Goal: Task Accomplishment & Management: Use online tool/utility

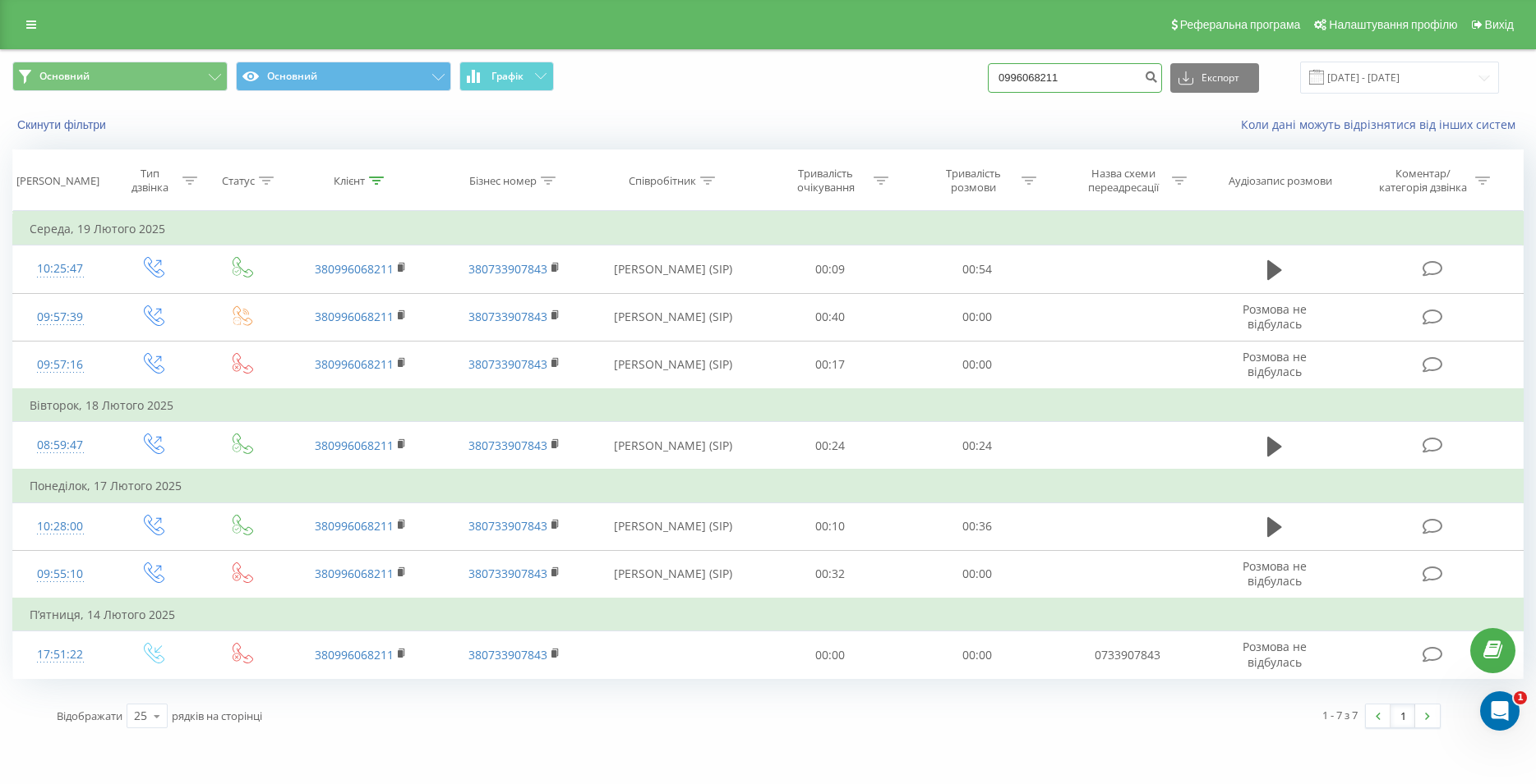
drag, startPoint x: 1081, startPoint y: 75, endPoint x: 1018, endPoint y: 73, distance: 63.0
click at [1018, 73] on input "0996068211" at bounding box center [1074, 77] width 174 height 29
paste input "0675553322"
type input "0"
paste input "0675553322"
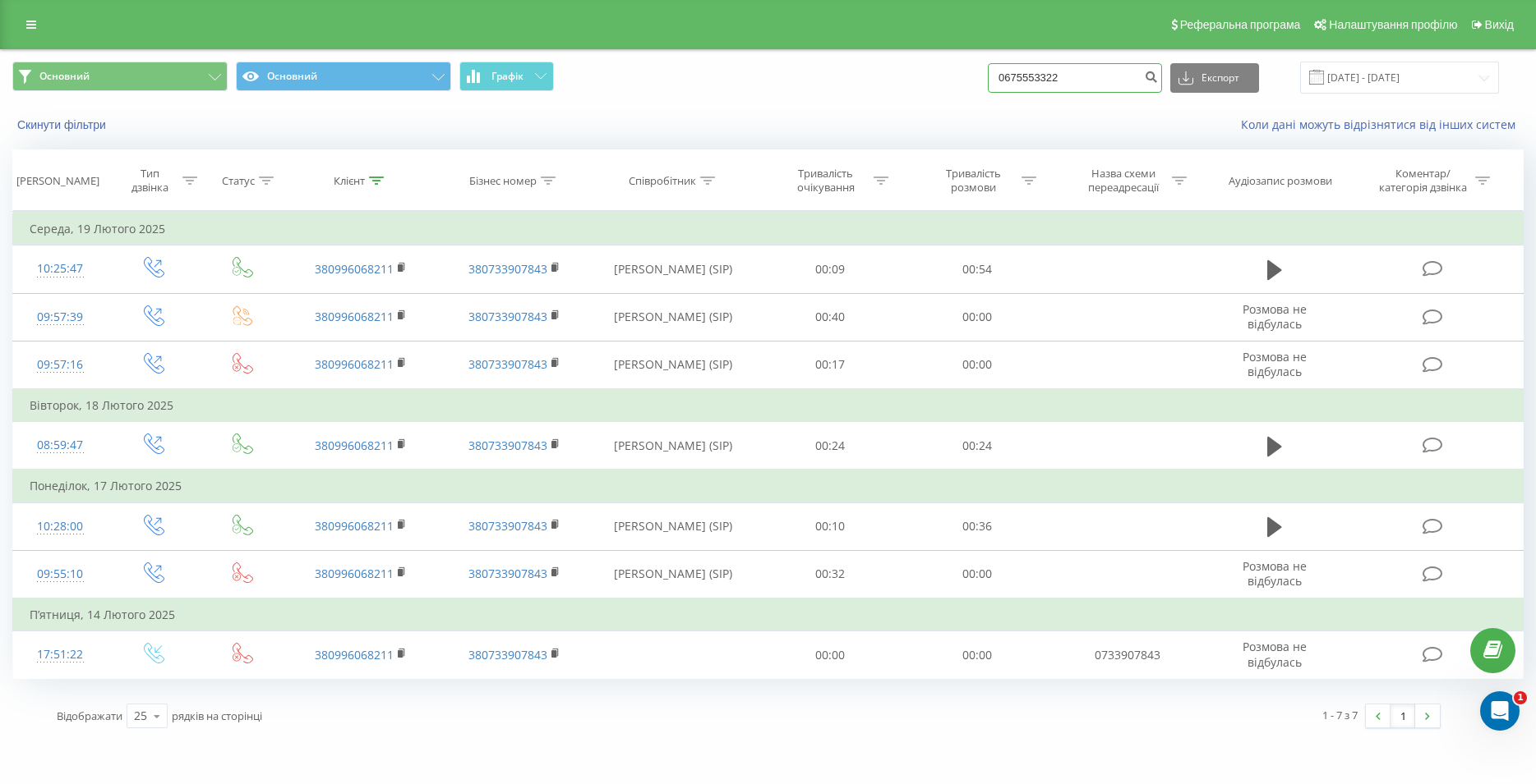
type input "0675553322"
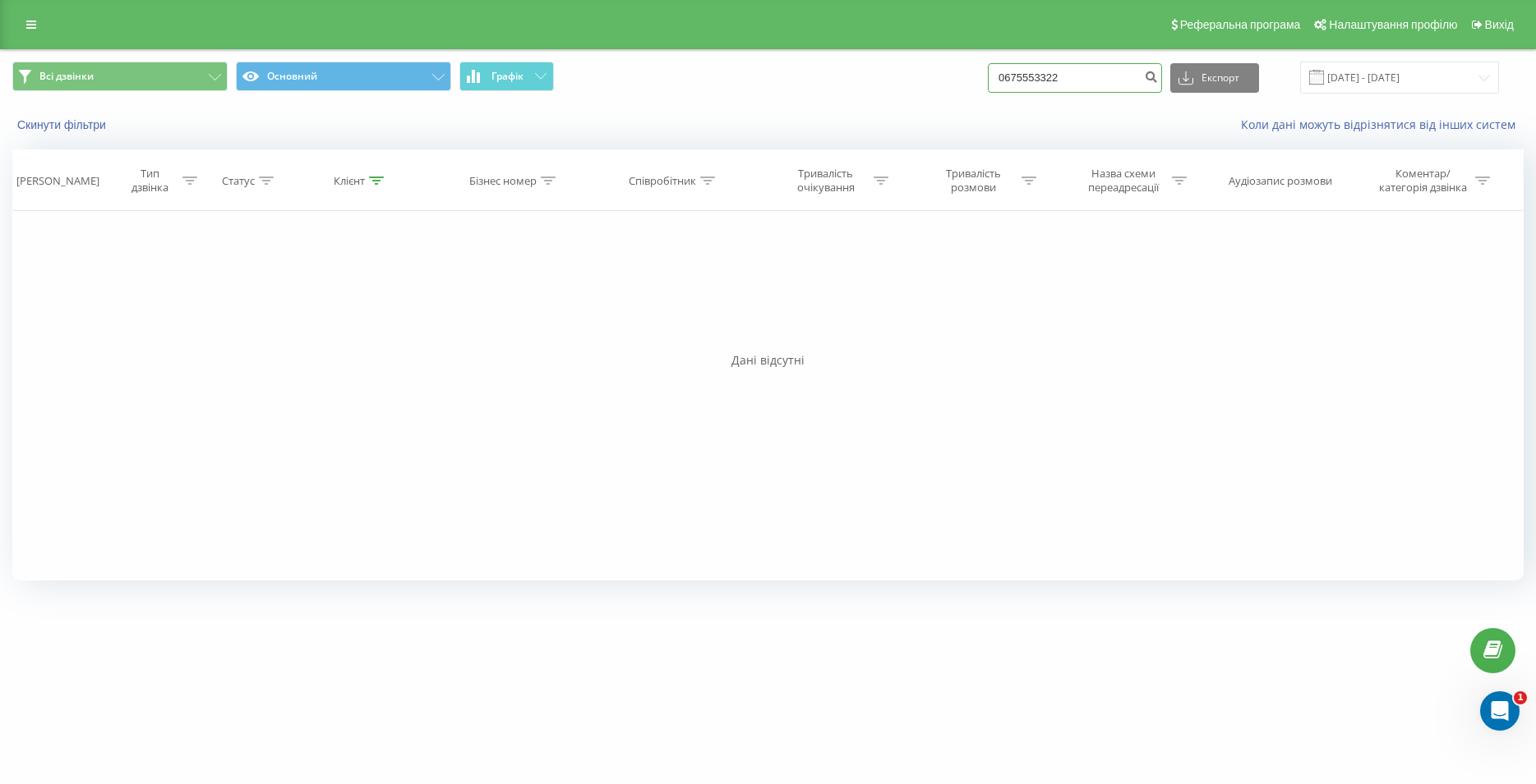
click at [1066, 79] on input "0675553322" at bounding box center [1074, 77] width 174 height 29
